Goal: Book appointment/travel/reservation

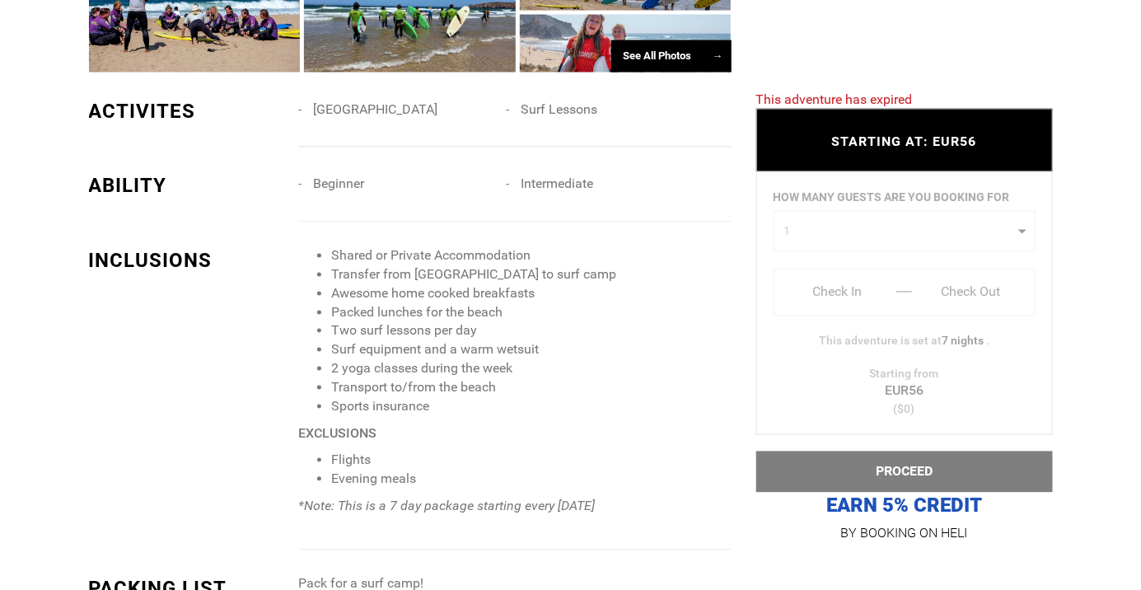
scroll to position [1263, 0]
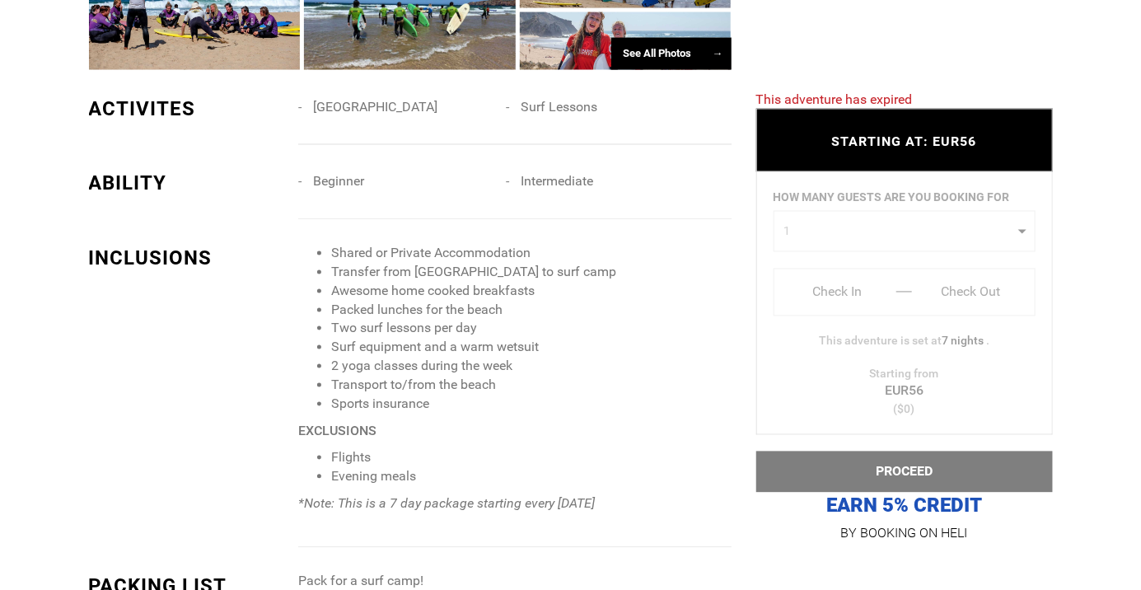
click at [844, 378] on div "HOW MANY GUESTS ARE YOU BOOKING FOR 1 0 1 2 3 4 5 6 7 8 0 1 2 3 4 5 6 7 8 Check…" at bounding box center [904, 302] width 297 height 263
click at [963, 382] on div "HOW MANY GUESTS ARE YOU BOOKING FOR 1 0 1 2 3 4 5 6 7 8 0 1 2 3 4 5 6 7 8 Check…" at bounding box center [904, 302] width 297 height 263
click at [835, 389] on div "HOW MANY GUESTS ARE YOU BOOKING FOR 1 0 1 2 3 4 5 6 7 8 0 1 2 3 4 5 6 7 8 Check…" at bounding box center [904, 302] width 297 height 263
click at [1004, 311] on div "HOW MANY GUESTS ARE YOU BOOKING FOR 1 0 1 2 3 4 5 6 7 8 0 1 2 3 4 5 6 7 8 Check…" at bounding box center [904, 302] width 297 height 263
click at [1032, 311] on div "HOW MANY GUESTS ARE YOU BOOKING FOR 1 0 1 2 3 4 5 6 7 8 0 1 2 3 4 5 6 7 8 Check…" at bounding box center [904, 302] width 297 height 263
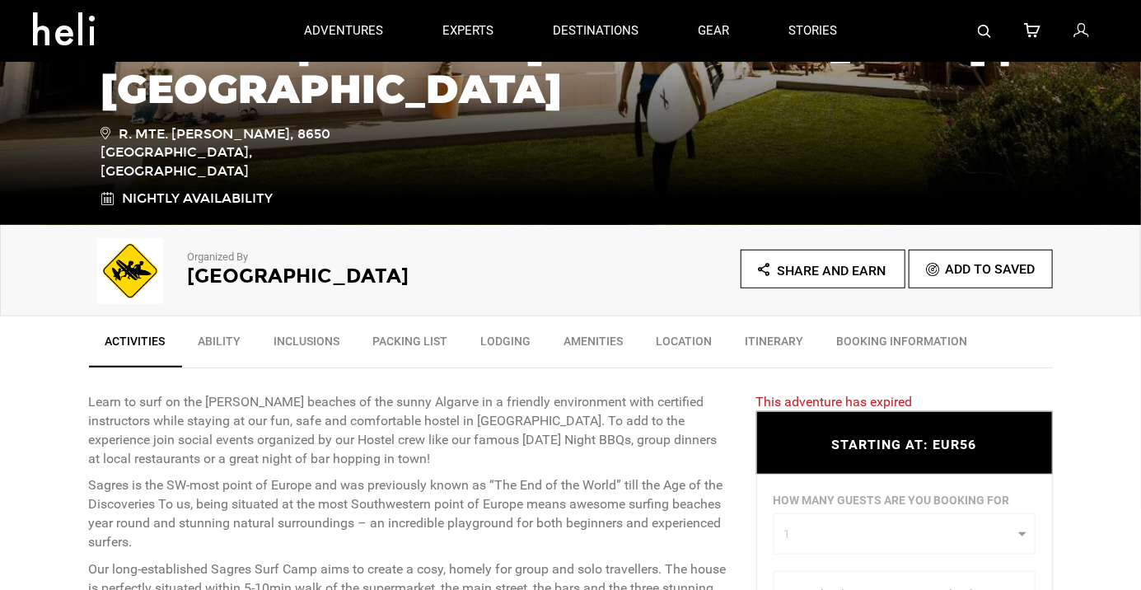
scroll to position [0, 0]
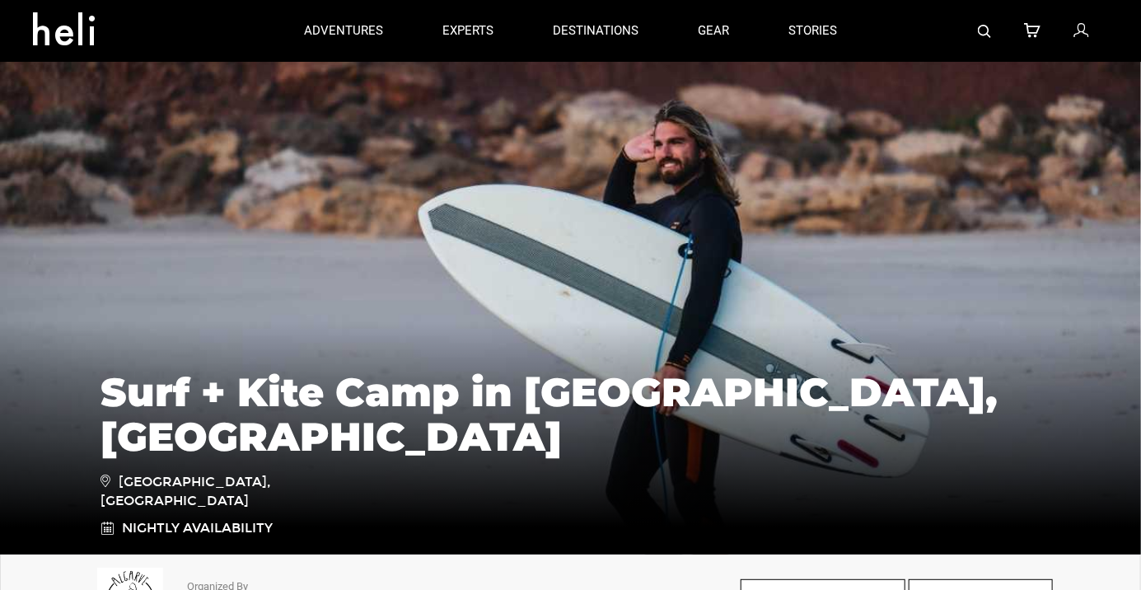
click at [356, 31] on p "adventures" at bounding box center [343, 30] width 79 height 17
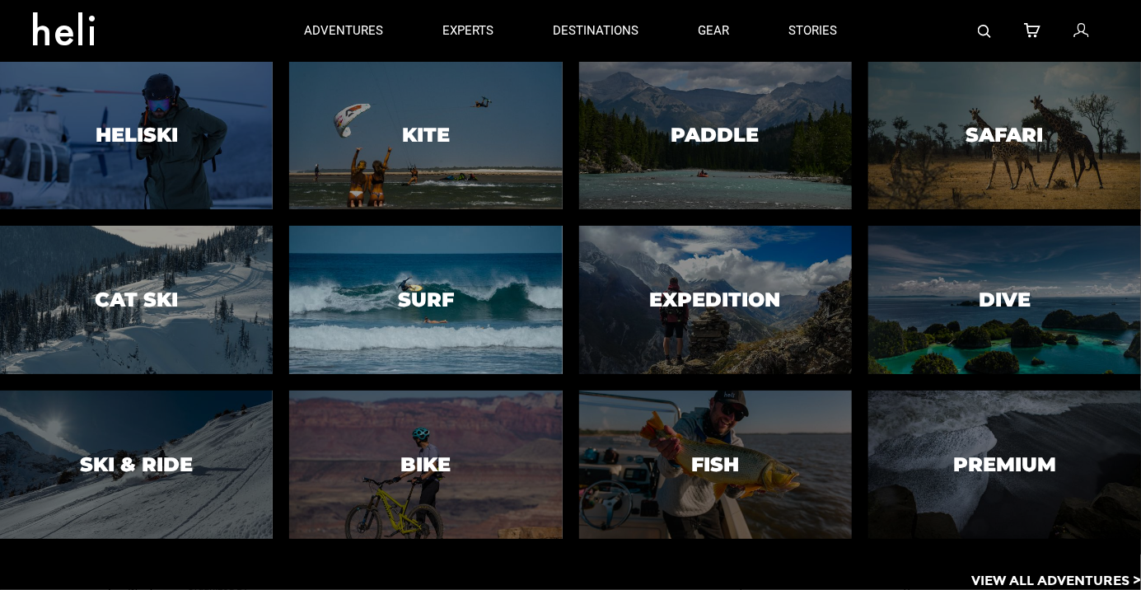
click at [422, 358] on div at bounding box center [426, 300] width 279 height 151
